Goal: Navigation & Orientation: Find specific page/section

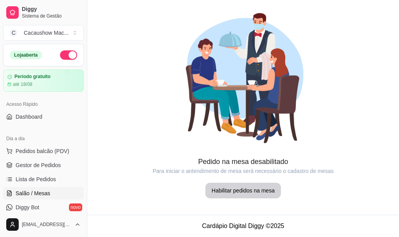
scroll to position [78, 0]
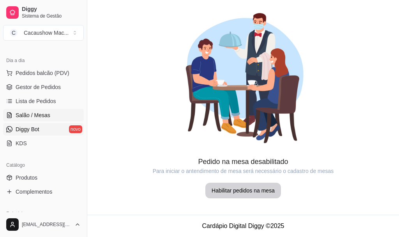
click at [33, 124] on link "Diggy Bot novo" at bounding box center [43, 129] width 81 height 12
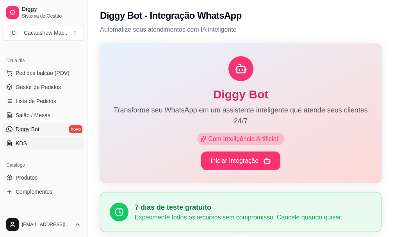
click at [42, 143] on link "KDS" at bounding box center [43, 143] width 81 height 12
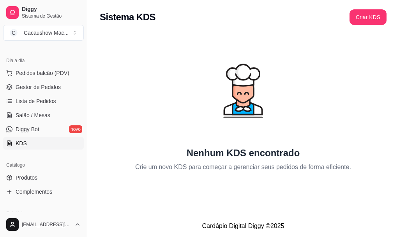
scroll to position [176, 0]
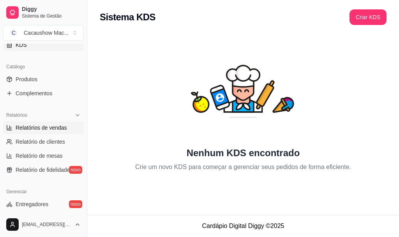
click at [44, 123] on link "Relatórios de vendas" at bounding box center [43, 127] width 81 height 12
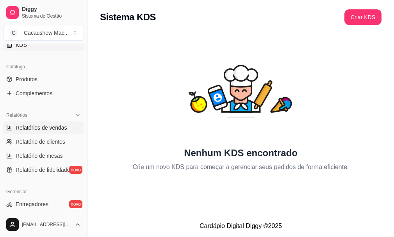
select select "ALL"
select select "0"
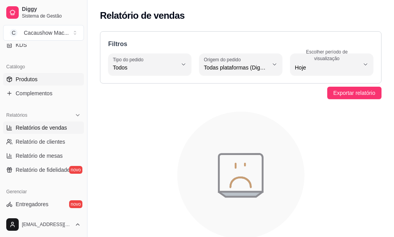
click at [53, 80] on link "Produtos" at bounding box center [43, 79] width 81 height 12
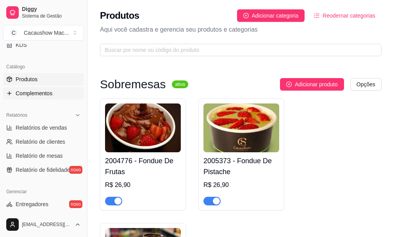
click at [52, 89] on link "Complementos" at bounding box center [43, 93] width 81 height 12
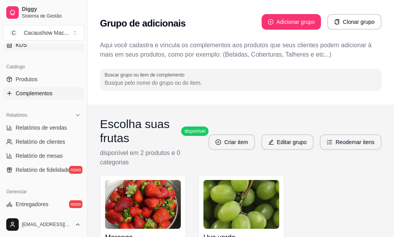
click at [51, 45] on link "KDS" at bounding box center [43, 45] width 81 height 12
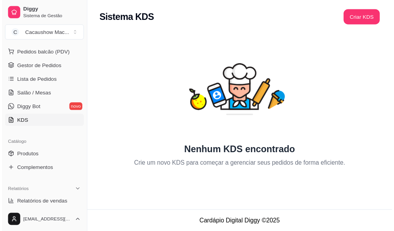
scroll to position [59, 0]
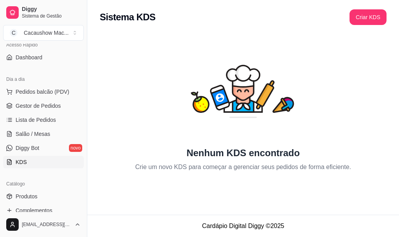
click at [38, 141] on ul "Pedidos balcão (PDV) Gestor de Pedidos Lista de Pedidos Salão / Mesas Diggy Bot…" at bounding box center [43, 126] width 81 height 83
click at [38, 144] on link "Diggy Bot novo" at bounding box center [43, 148] width 81 height 12
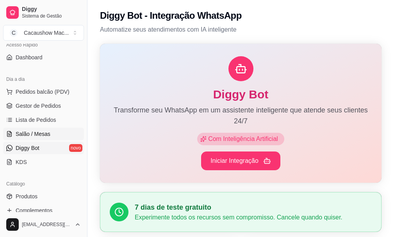
click at [40, 136] on span "Salão / Mesas" at bounding box center [33, 134] width 35 height 8
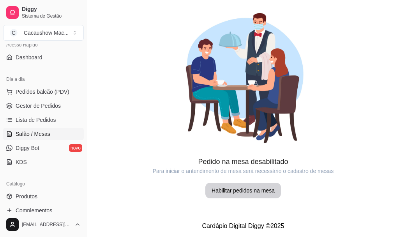
click at [43, 133] on span "Salão / Mesas" at bounding box center [33, 134] width 35 height 8
click at [53, 127] on ul "Pedidos balcão (PDV) Gestor de Pedidos Lista de Pedidos Salão / Mesas Diggy Bot…" at bounding box center [43, 126] width 81 height 83
click at [55, 121] on link "Lista de Pedidos" at bounding box center [43, 119] width 81 height 12
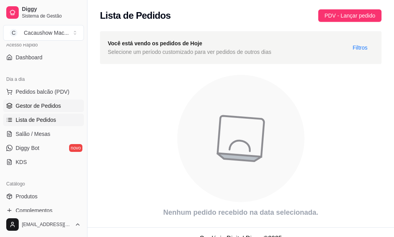
click at [53, 103] on span "Gestor de Pedidos" at bounding box center [38, 106] width 45 height 8
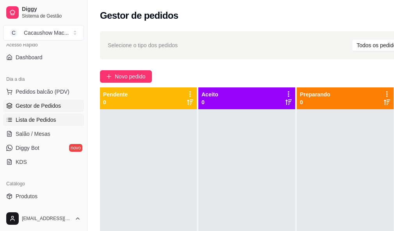
click at [66, 119] on link "Lista de Pedidos" at bounding box center [43, 119] width 81 height 12
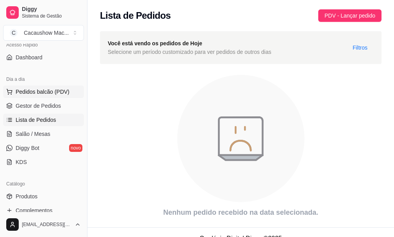
click at [61, 96] on button "Pedidos balcão (PDV)" at bounding box center [43, 91] width 81 height 12
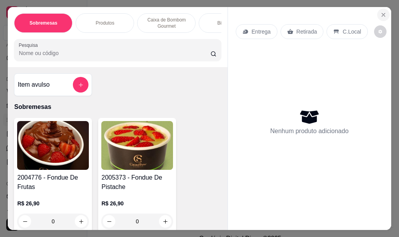
click at [383, 12] on icon "Close" at bounding box center [384, 15] width 6 height 6
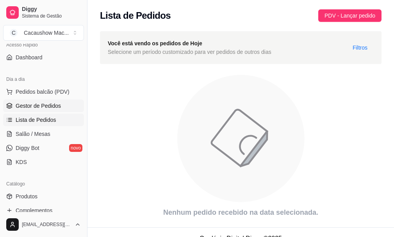
click at [29, 101] on link "Gestor de Pedidos" at bounding box center [43, 105] width 81 height 12
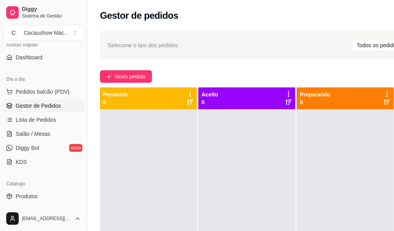
click at [59, 80] on div "Dia a dia" at bounding box center [43, 79] width 81 height 12
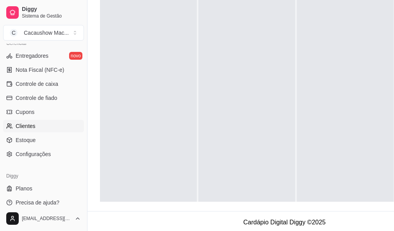
scroll to position [117, 0]
click at [40, 156] on span "Configurações" at bounding box center [33, 154] width 35 height 8
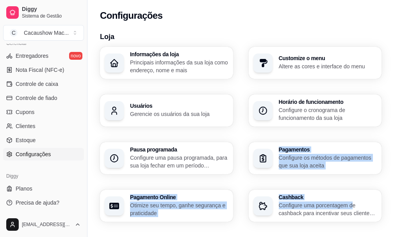
drag, startPoint x: 291, startPoint y: 147, endPoint x: 265, endPoint y: 171, distance: 35.3
click at [266, 172] on div "Informações da loja Principais informações da sua loja como endereço, nome e ma…" at bounding box center [240, 134] width 281 height 175
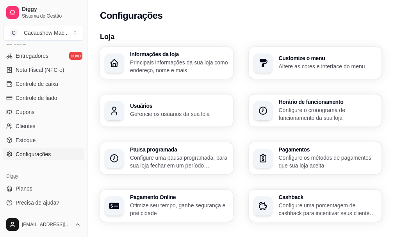
click at [313, 151] on div "Informações da loja Principais informações da sua loja como endereço, nome e ma…" at bounding box center [240, 134] width 281 height 175
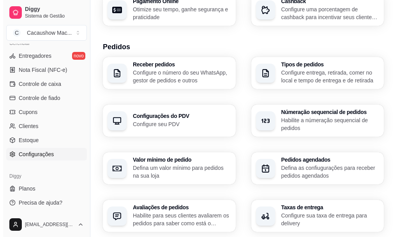
scroll to position [195, 0]
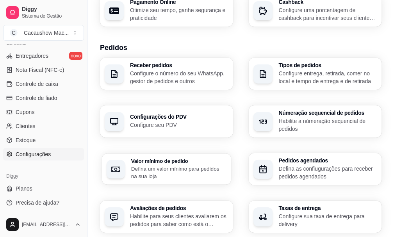
click at [226, 165] on p "Defina um valor mínimo para pedidos na sua loja" at bounding box center [178, 172] width 95 height 15
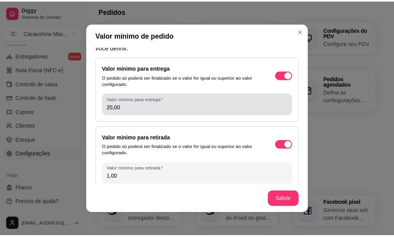
scroll to position [25, 0]
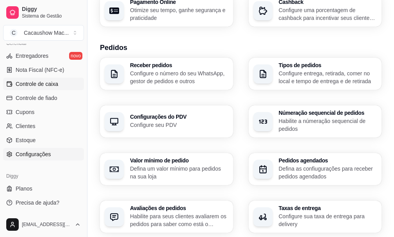
click at [57, 85] on span "Controle de caixa" at bounding box center [37, 84] width 43 height 8
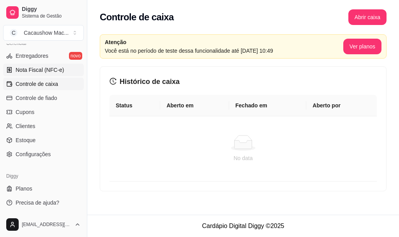
click at [63, 74] on link "Nota Fiscal (NFC-e)" at bounding box center [43, 70] width 81 height 12
